Goal: Information Seeking & Learning: Learn about a topic

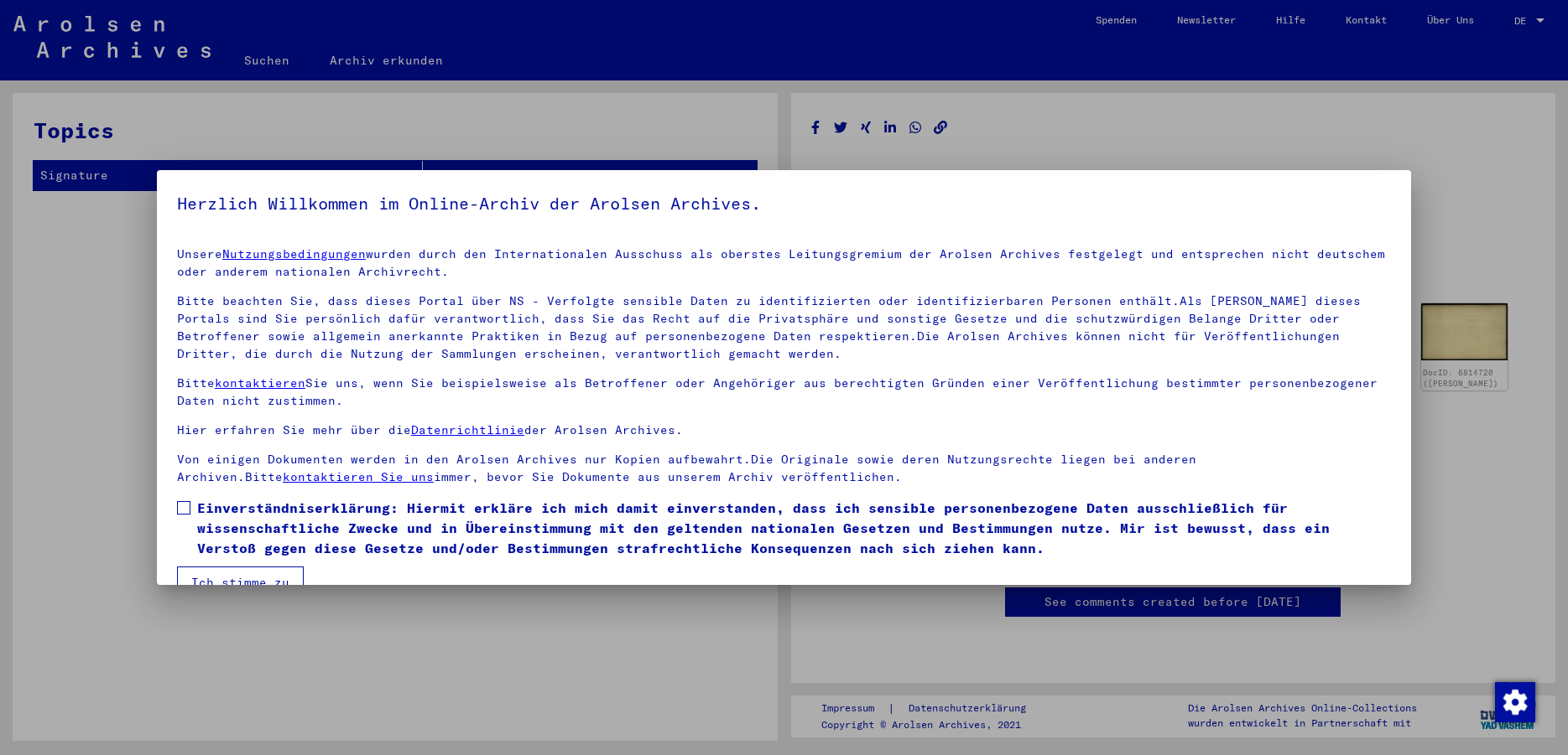
click at [187, 508] on span at bounding box center [183, 508] width 13 height 13
click at [246, 580] on button "Ich stimme zu" at bounding box center [240, 583] width 127 height 32
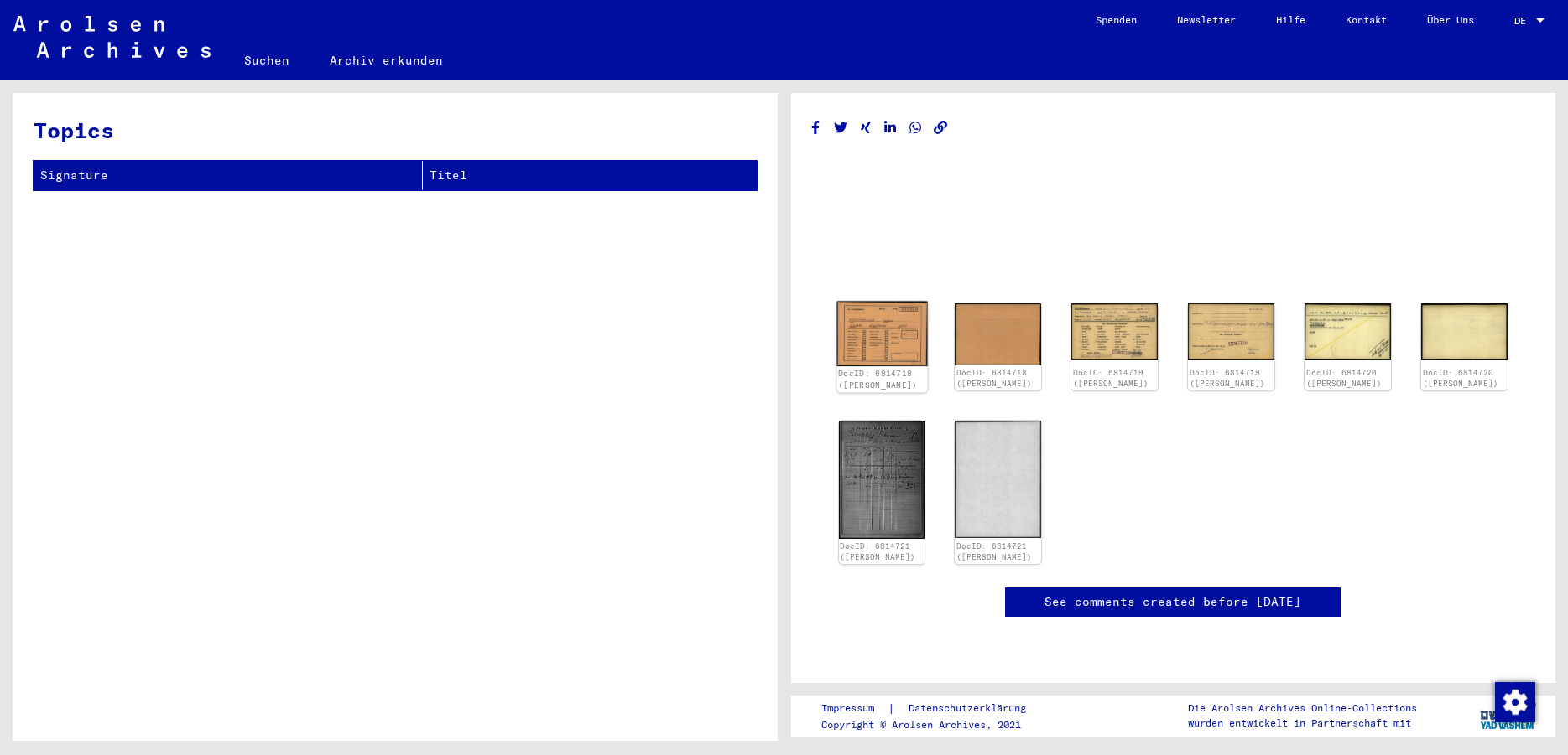
click at [901, 337] on img at bounding box center [881, 334] width 90 height 64
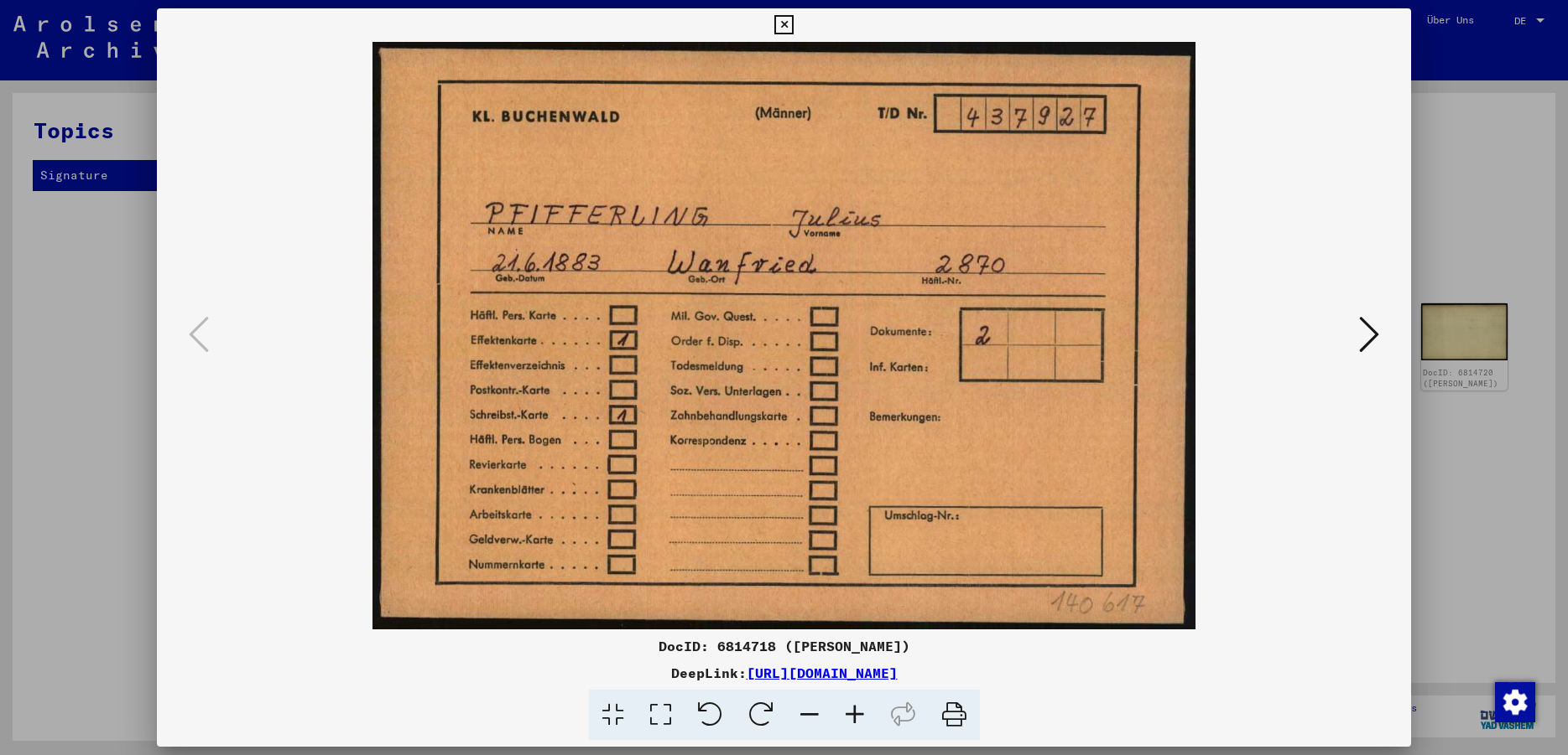
click at [1378, 338] on icon at bounding box center [1369, 334] width 21 height 40
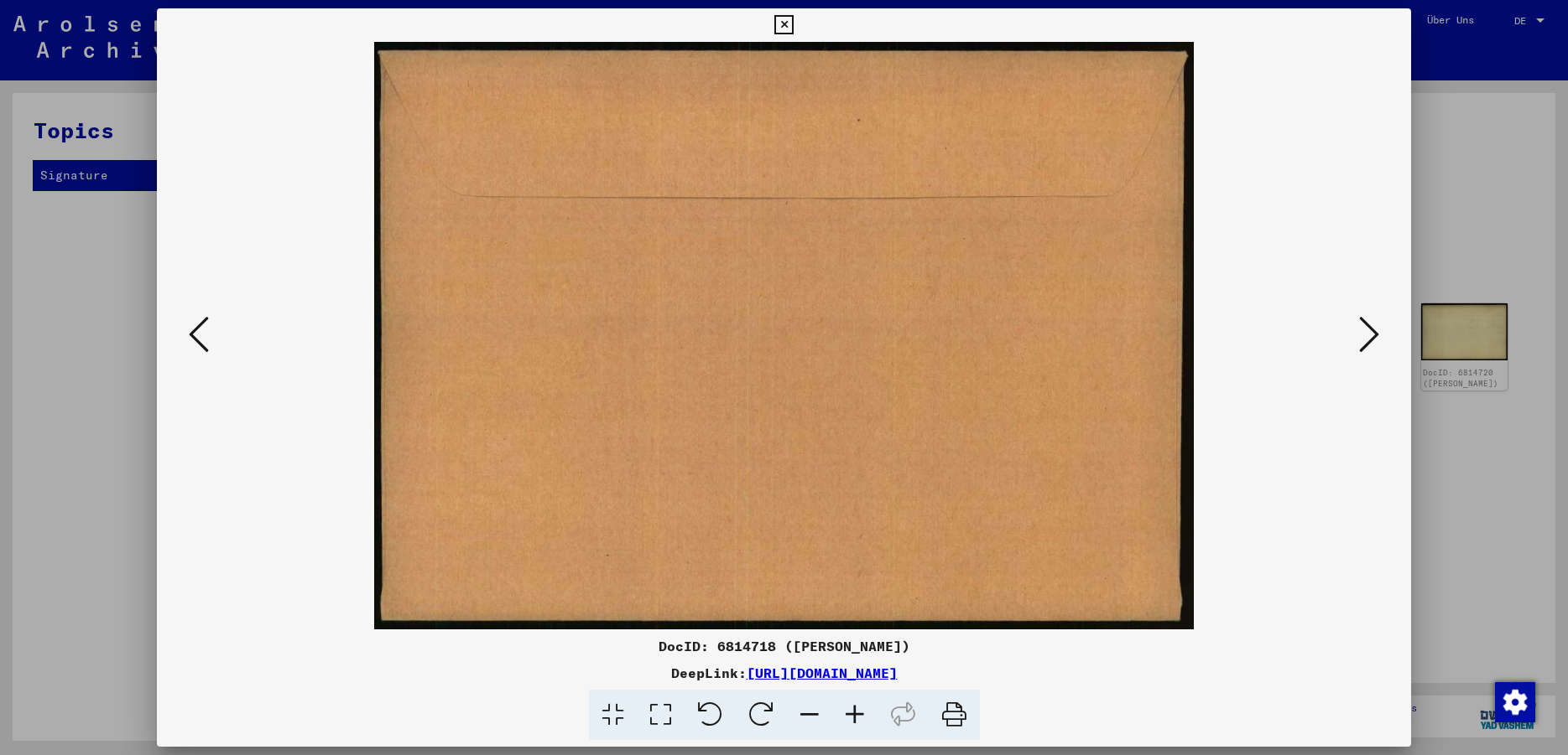
click at [1368, 338] on icon at bounding box center [1369, 334] width 21 height 40
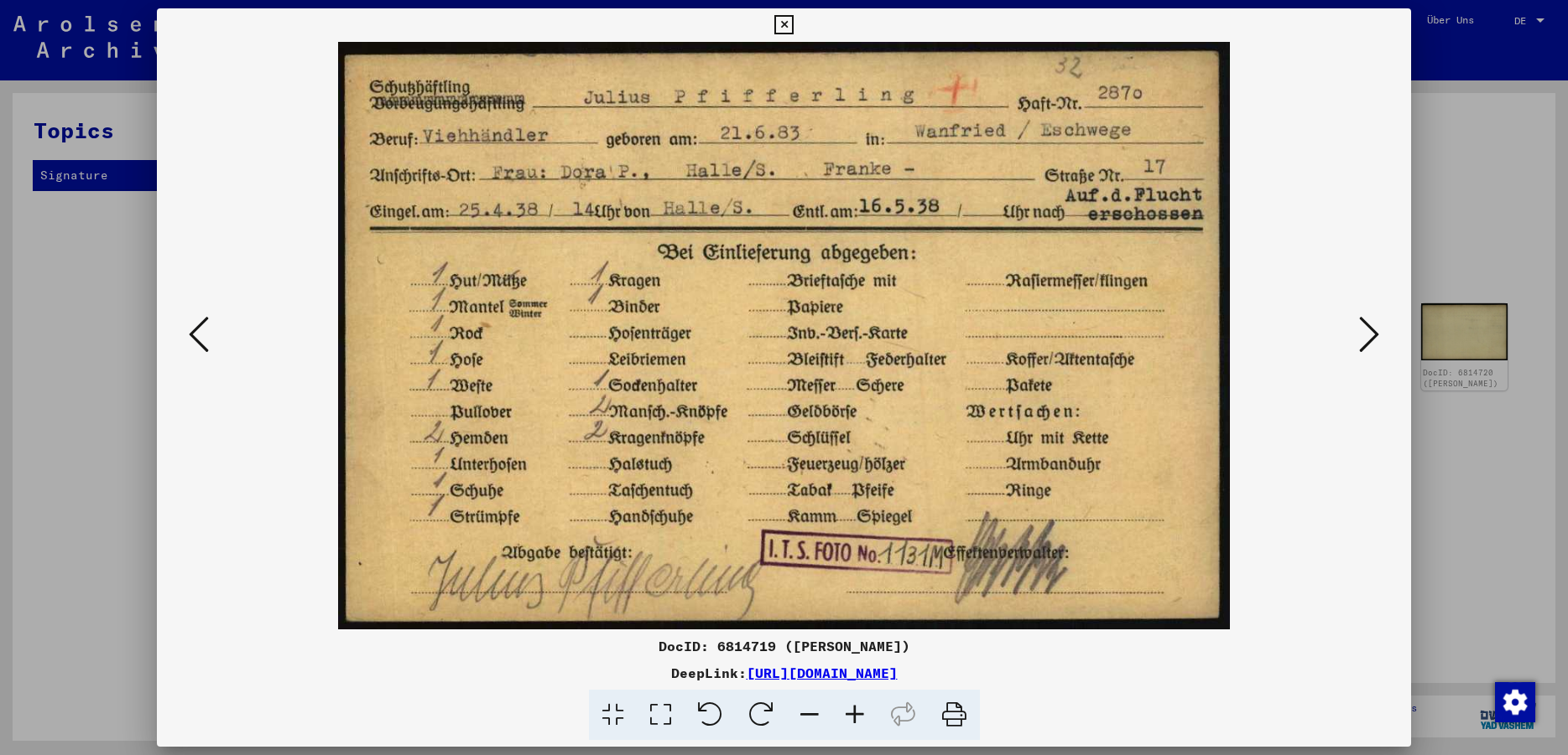
click at [1368, 338] on icon at bounding box center [1369, 334] width 21 height 40
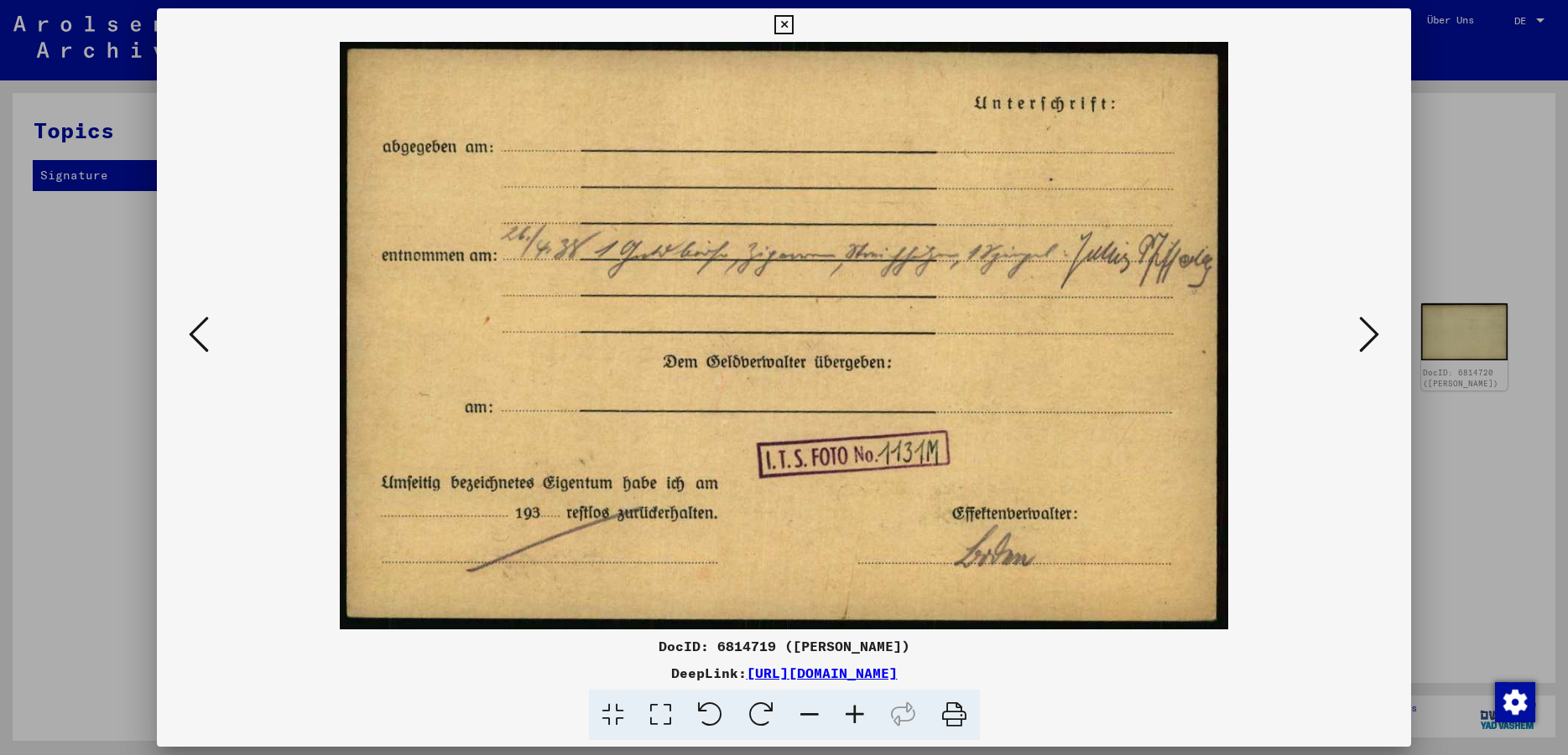
click at [1368, 338] on icon at bounding box center [1369, 334] width 21 height 40
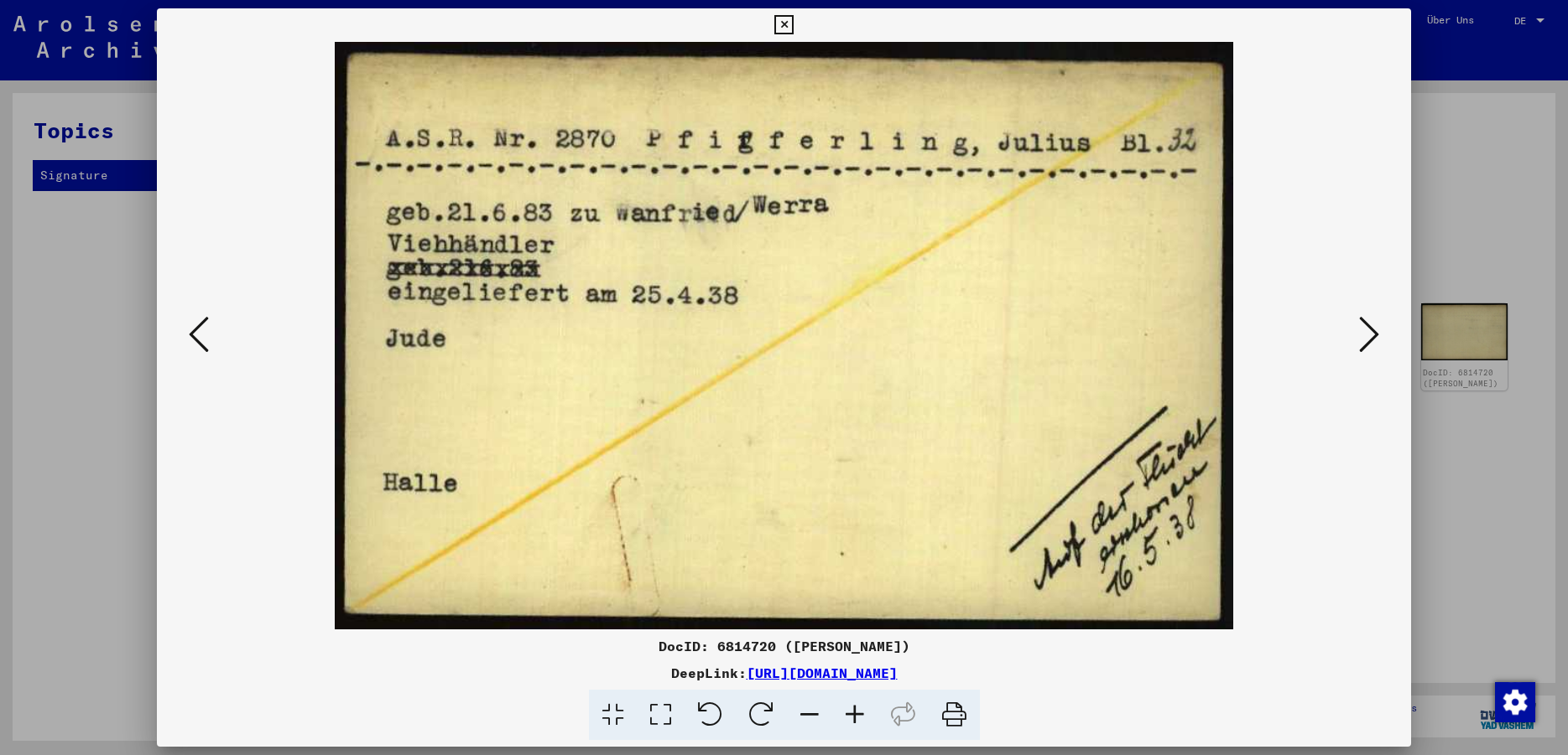
click at [1368, 338] on icon at bounding box center [1369, 334] width 21 height 40
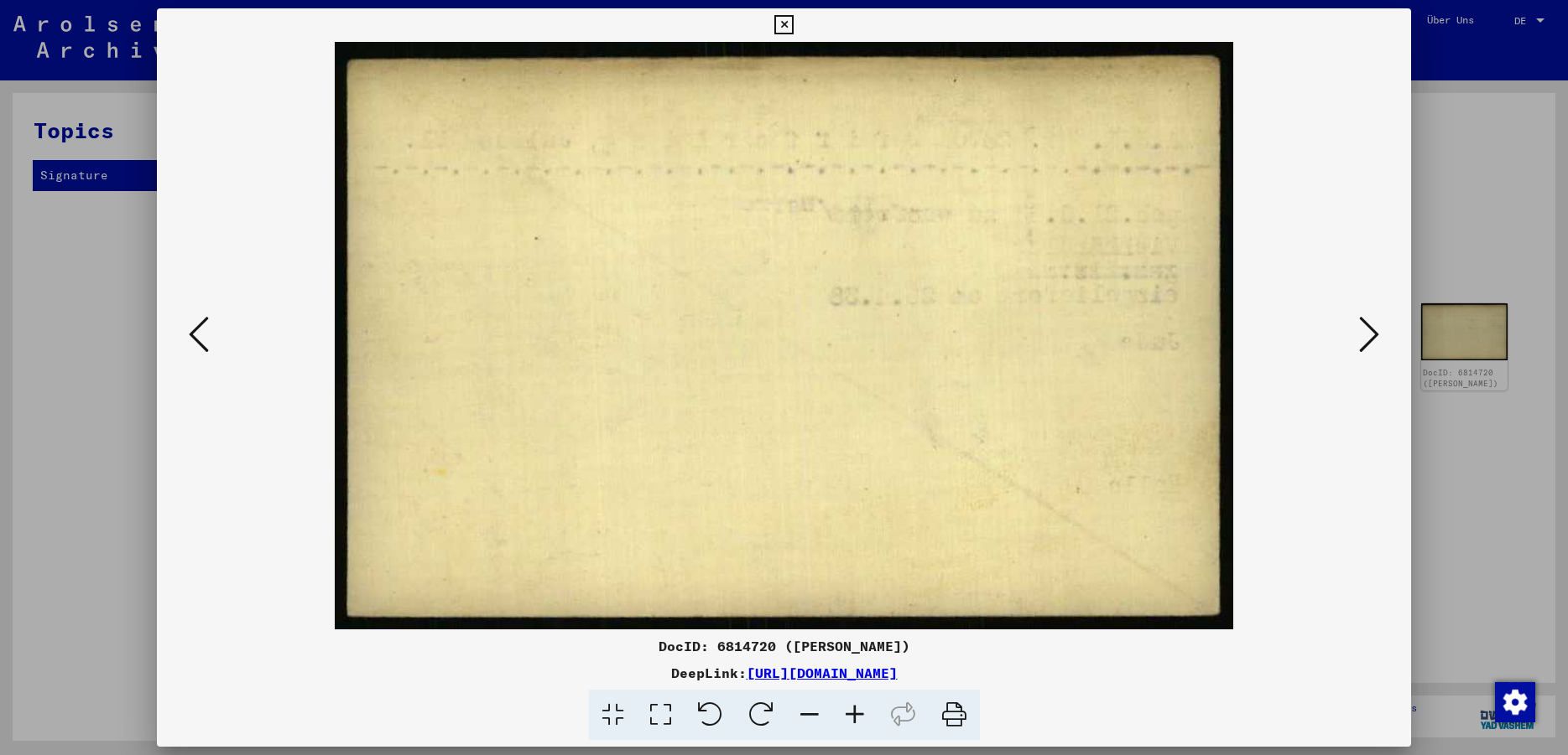
click at [1368, 338] on icon at bounding box center [1369, 334] width 21 height 40
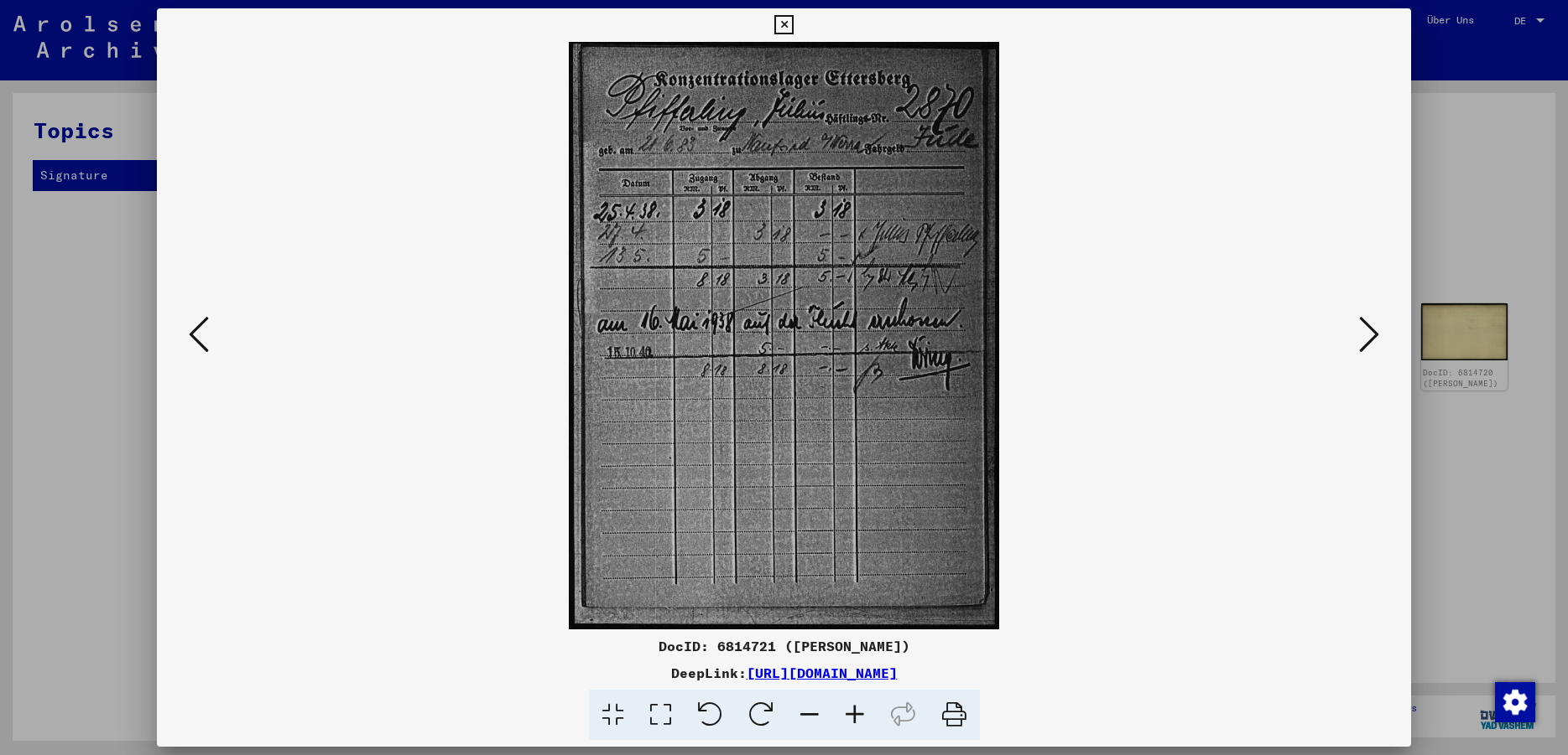
click at [1368, 338] on icon at bounding box center [1369, 334] width 21 height 40
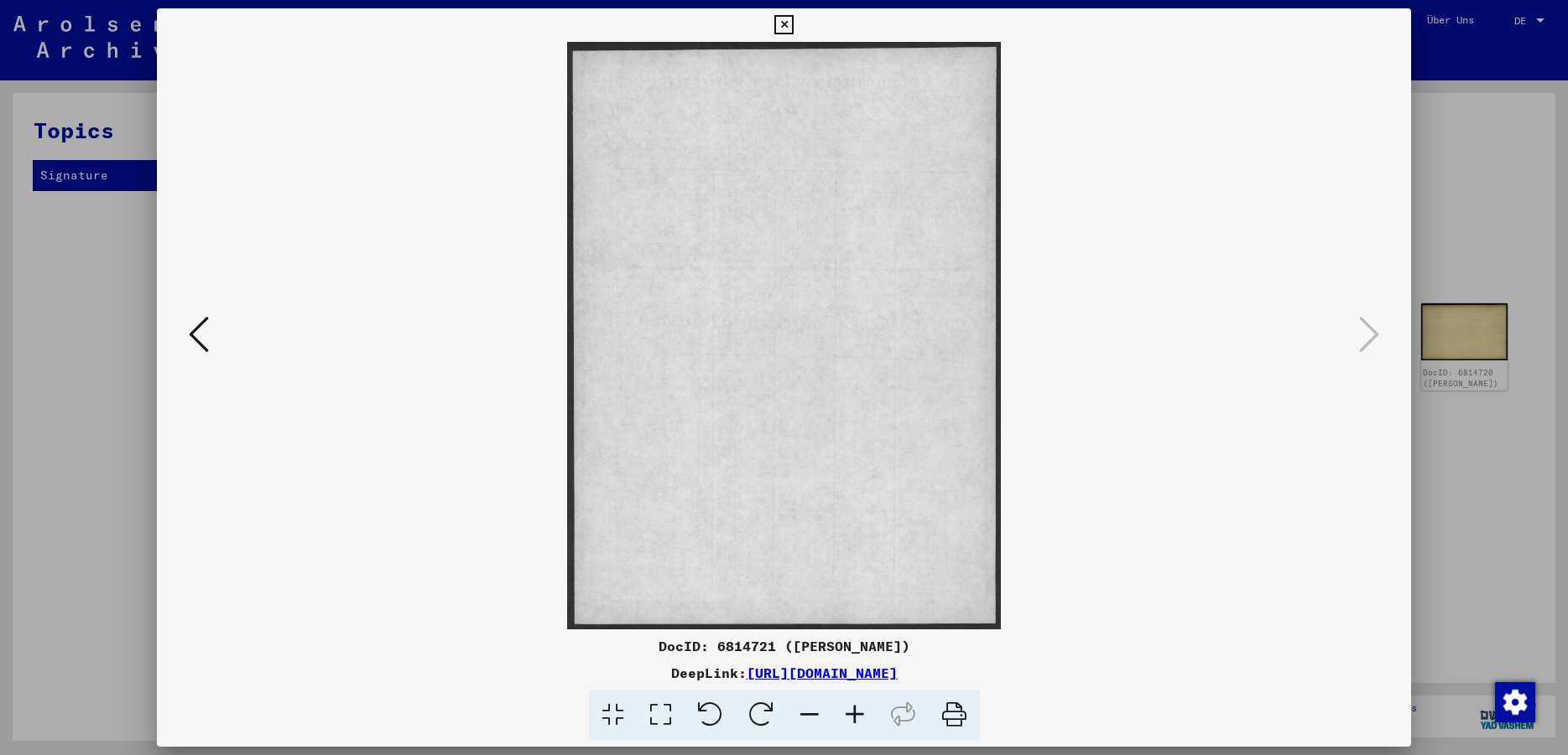
click at [794, 29] on icon at bounding box center [784, 25] width 20 height 21
